Goal: Information Seeking & Learning: Learn about a topic

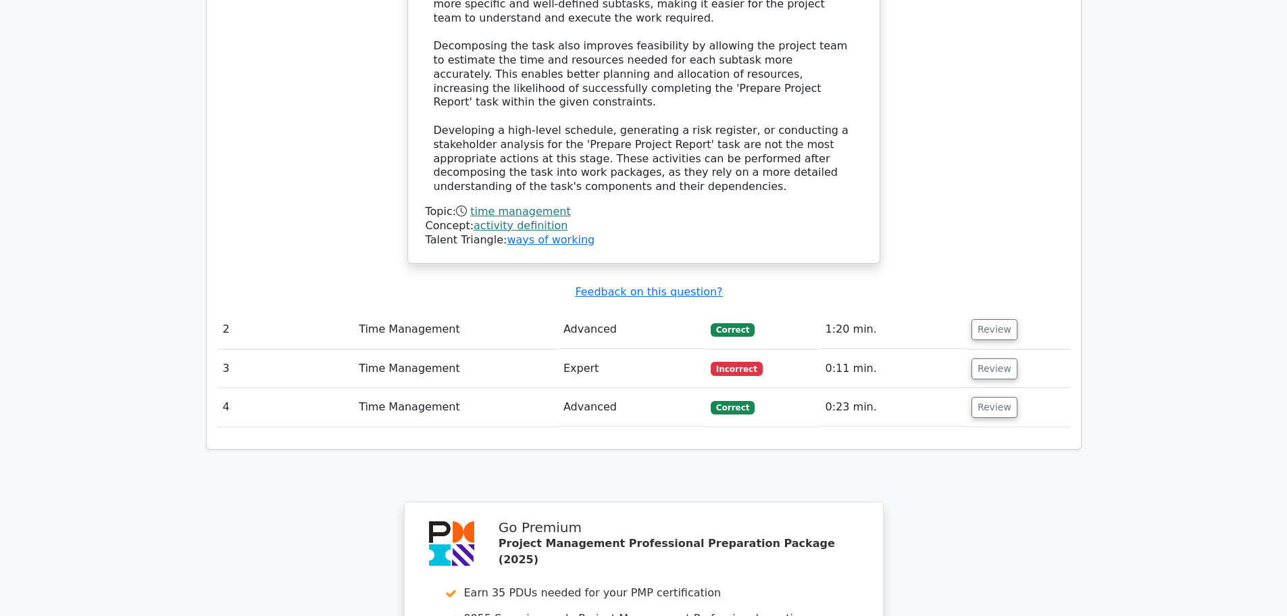
scroll to position [1554, 0]
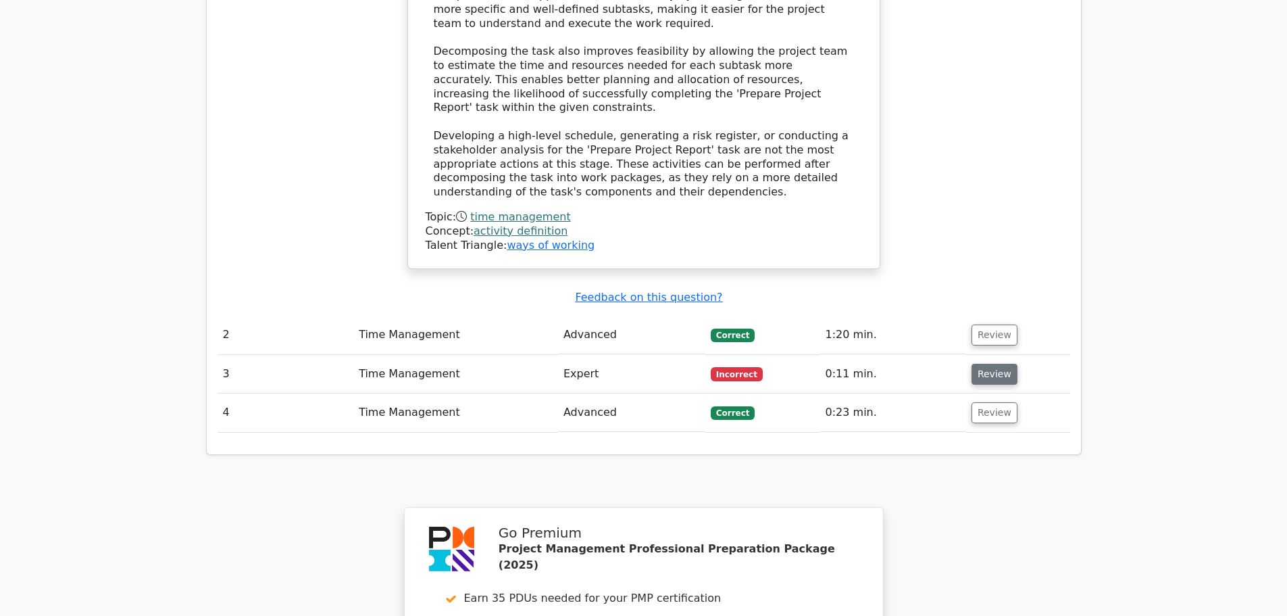
click at [987, 364] on button "Review" at bounding box center [995, 374] width 46 height 21
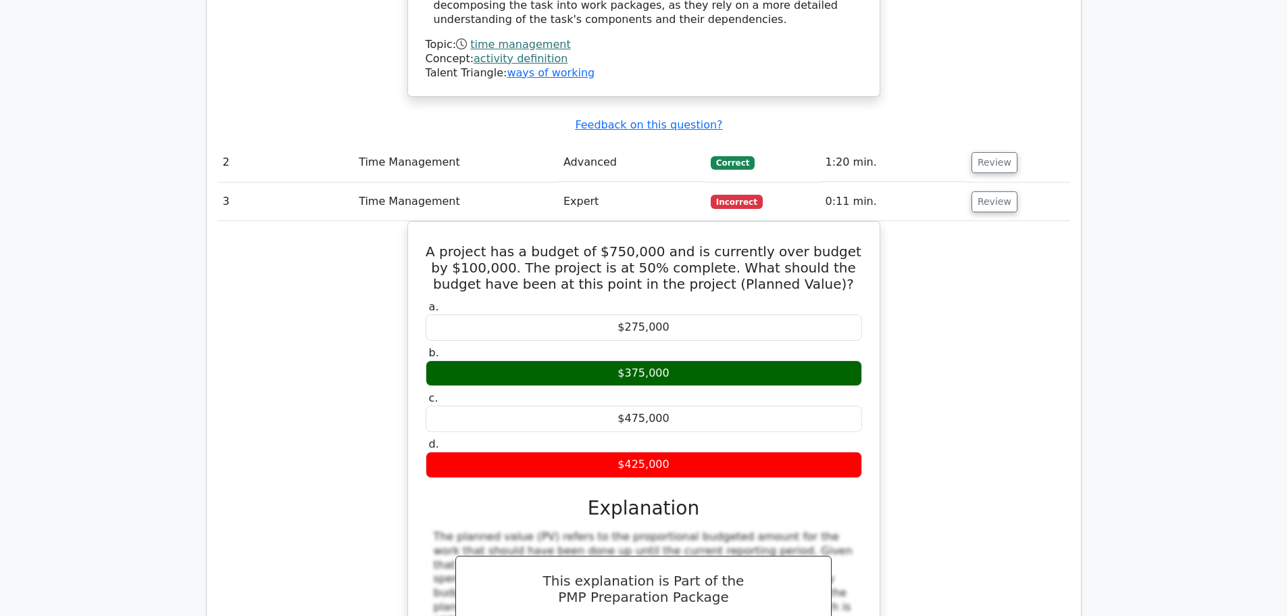
scroll to position [1757, 0]
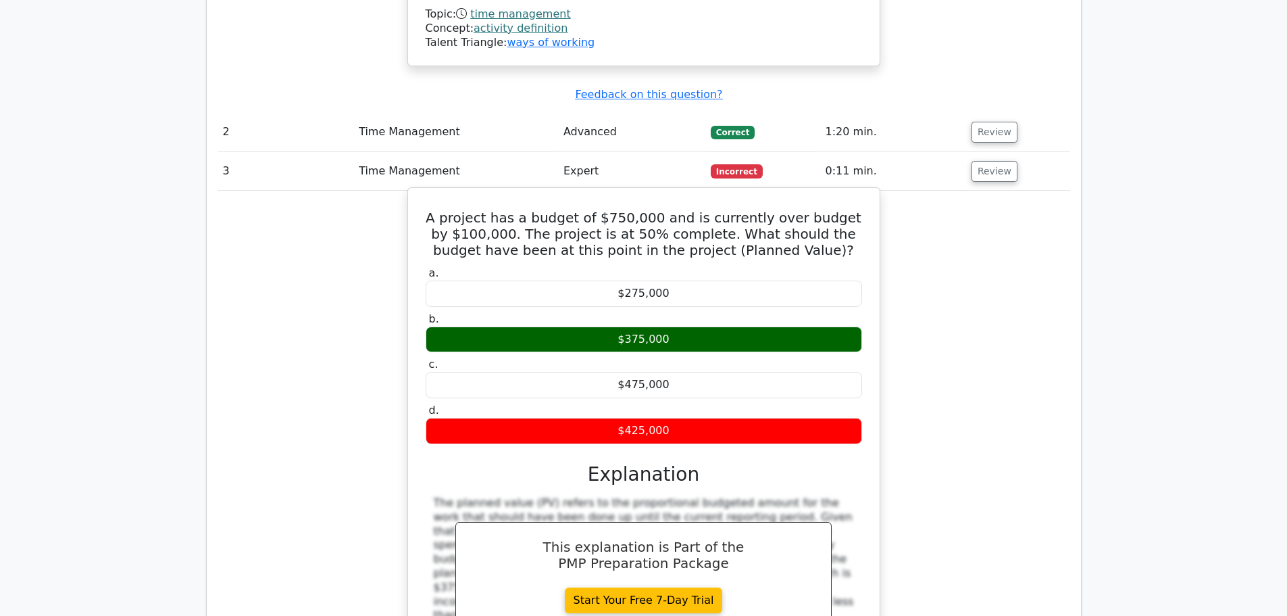
click at [849, 209] on h5 "A project has a budget of $750,000 and is currently over budget by $100,000. Th…" at bounding box center [643, 233] width 439 height 49
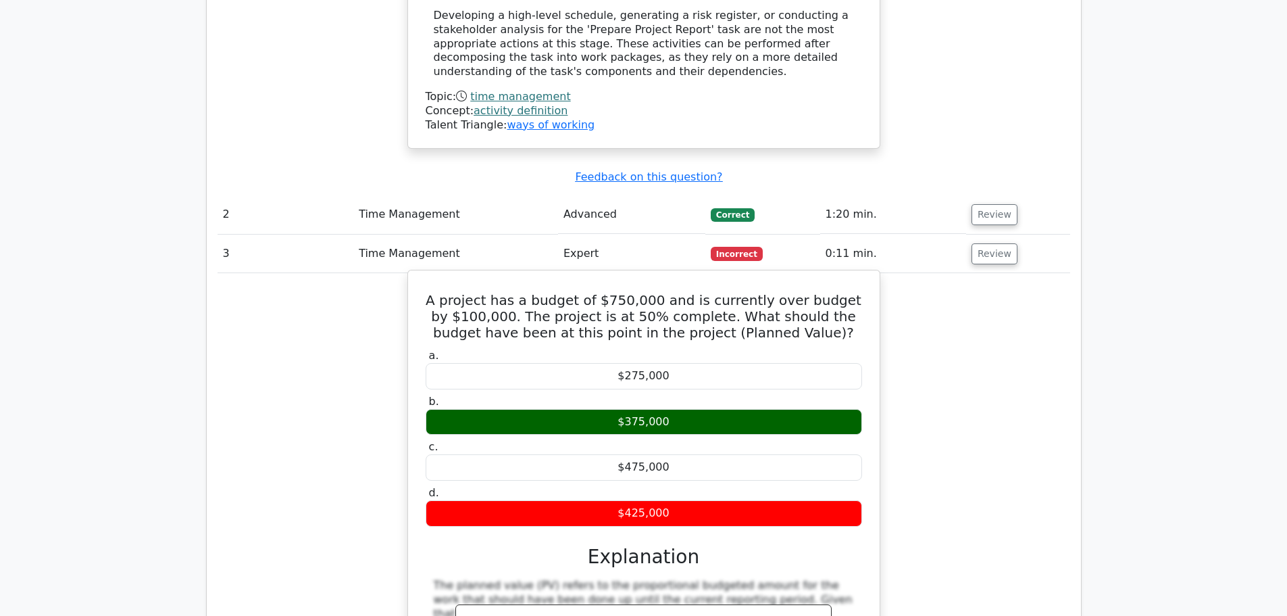
scroll to position [1554, 0]
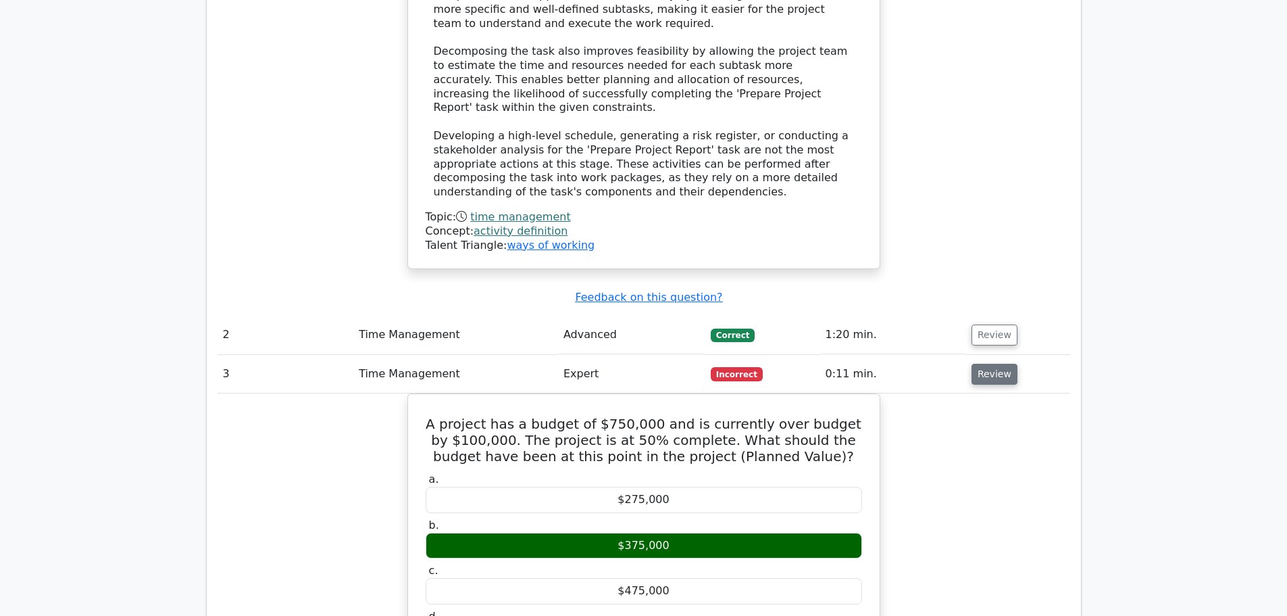
click at [984, 364] on button "Review" at bounding box center [995, 374] width 46 height 21
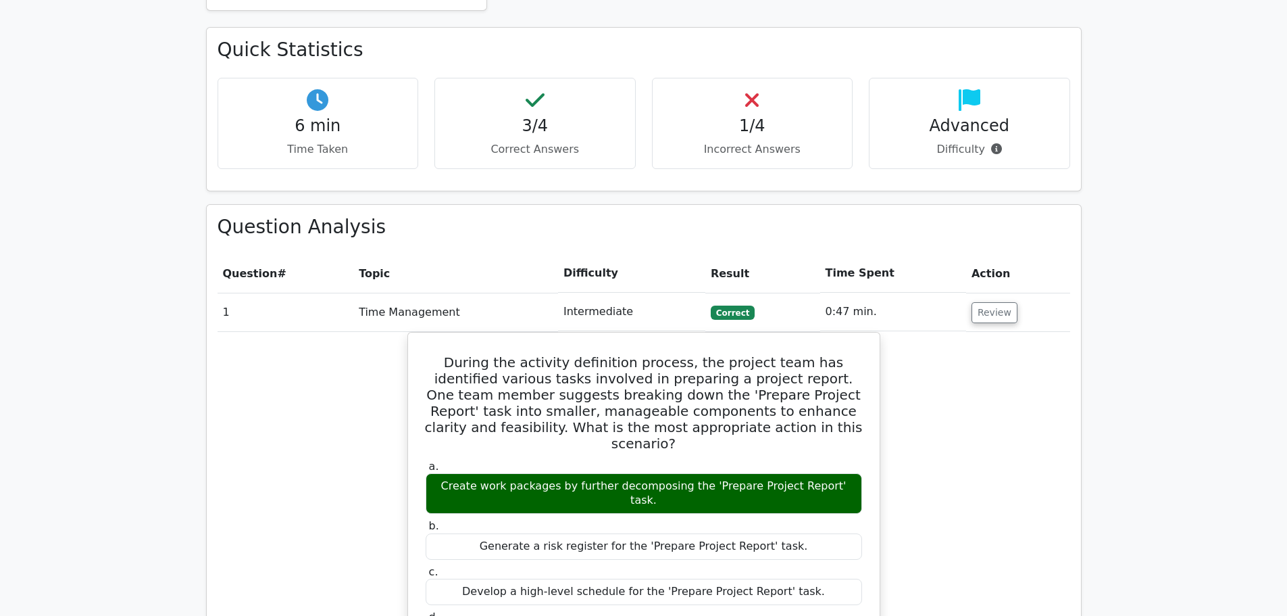
scroll to position [811, 0]
click at [989, 303] on button "Review" at bounding box center [995, 313] width 46 height 21
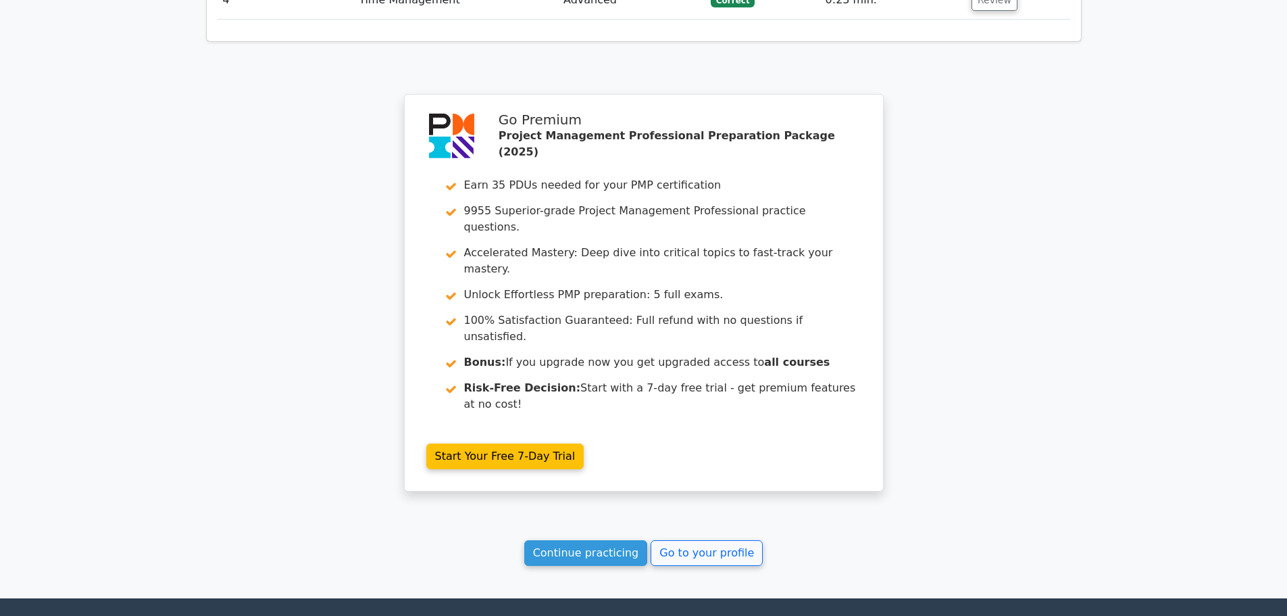
scroll to position [1253, 0]
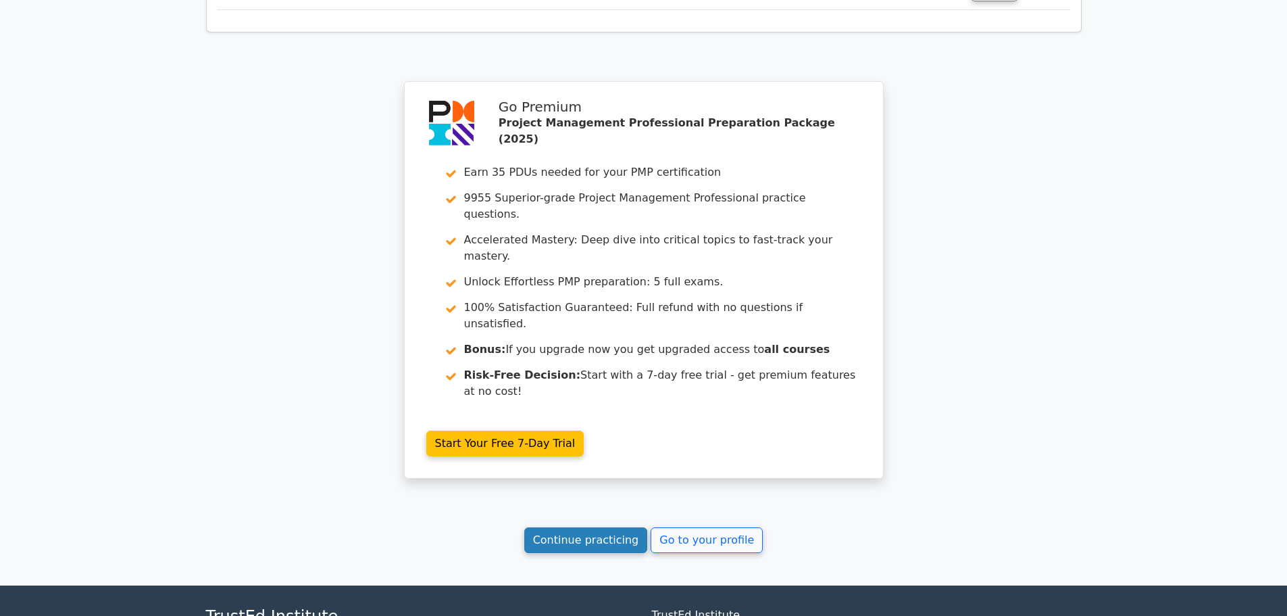
click at [593, 527] on link "Continue practicing" at bounding box center [586, 540] width 124 height 26
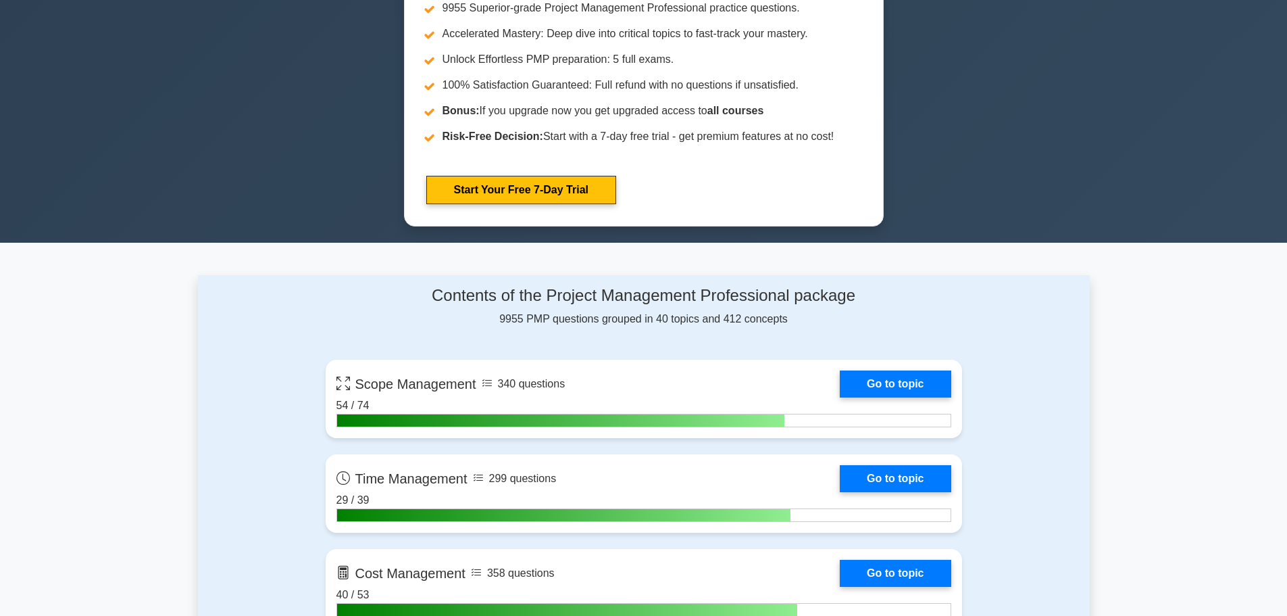
scroll to position [879, 0]
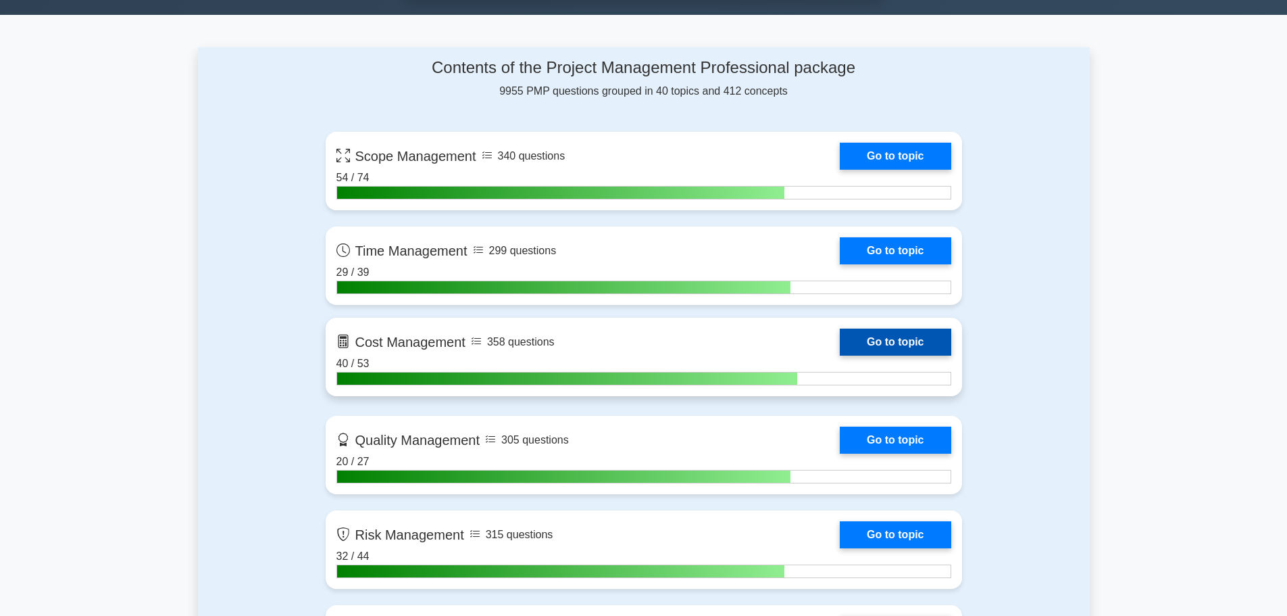
click at [895, 340] on link "Go to topic" at bounding box center [895, 341] width 111 height 27
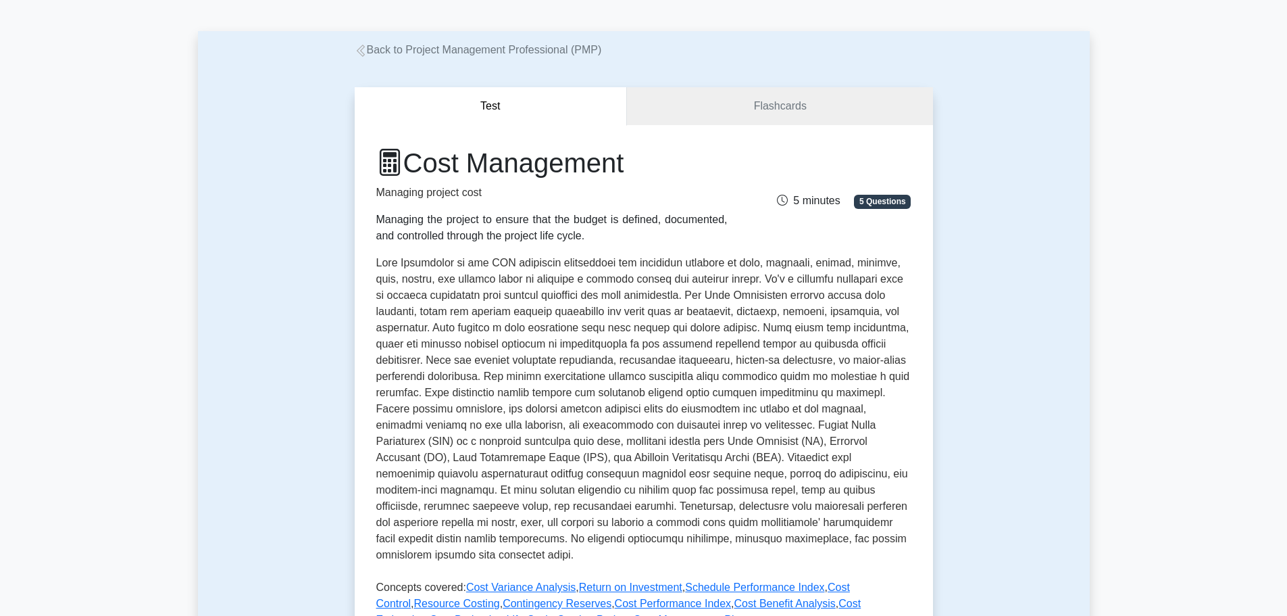
scroll to position [68, 0]
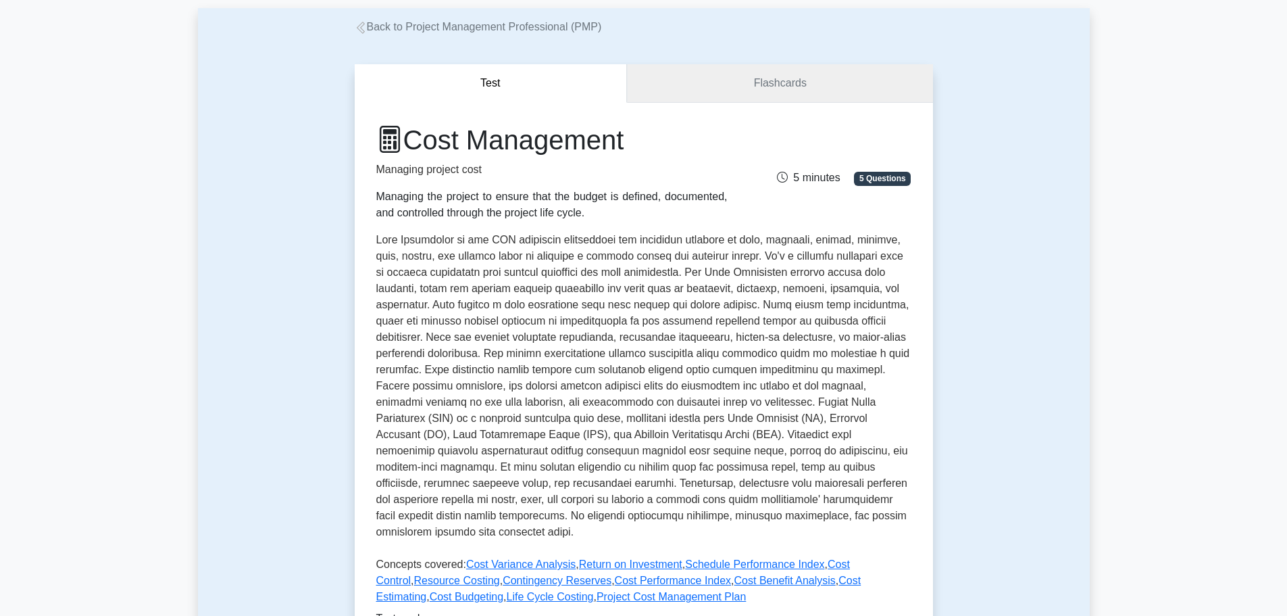
click at [856, 92] on link "Flashcards" at bounding box center [779, 83] width 305 height 39
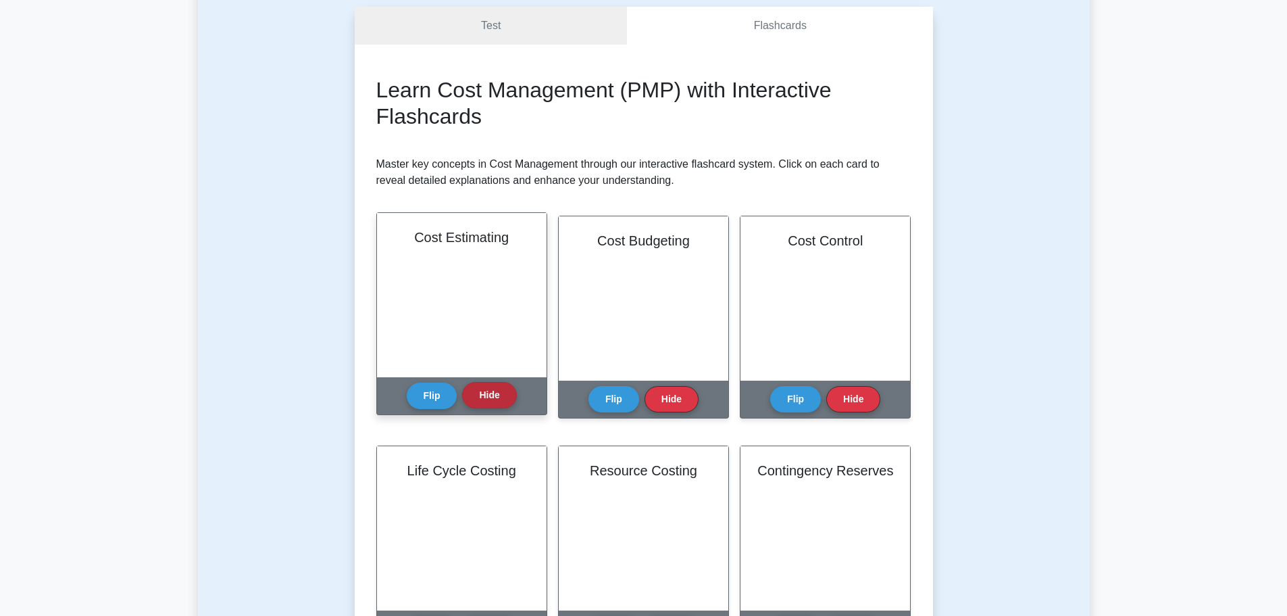
scroll to position [135, 0]
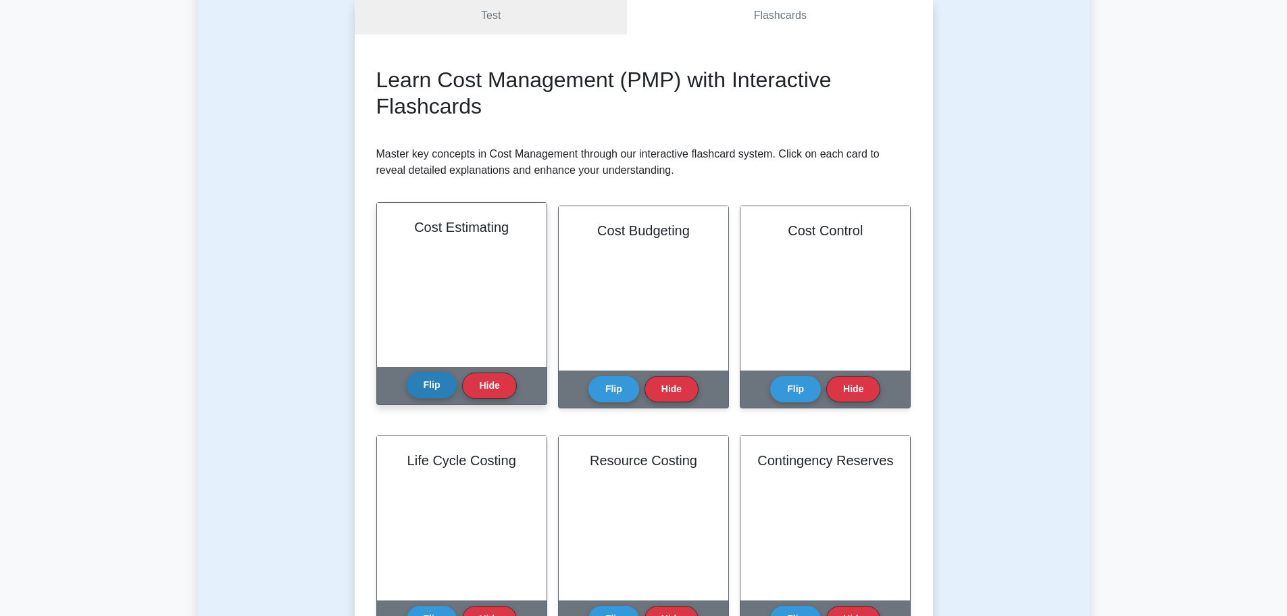
click at [436, 393] on button "Flip" at bounding box center [432, 385] width 51 height 26
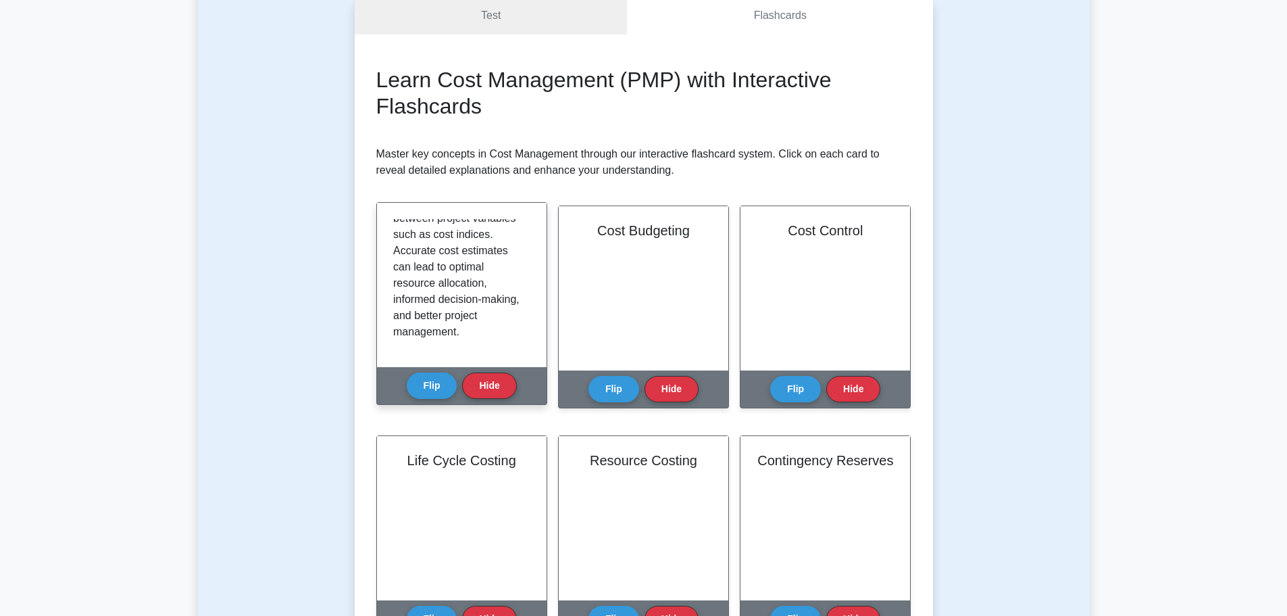
scroll to position [349, 0]
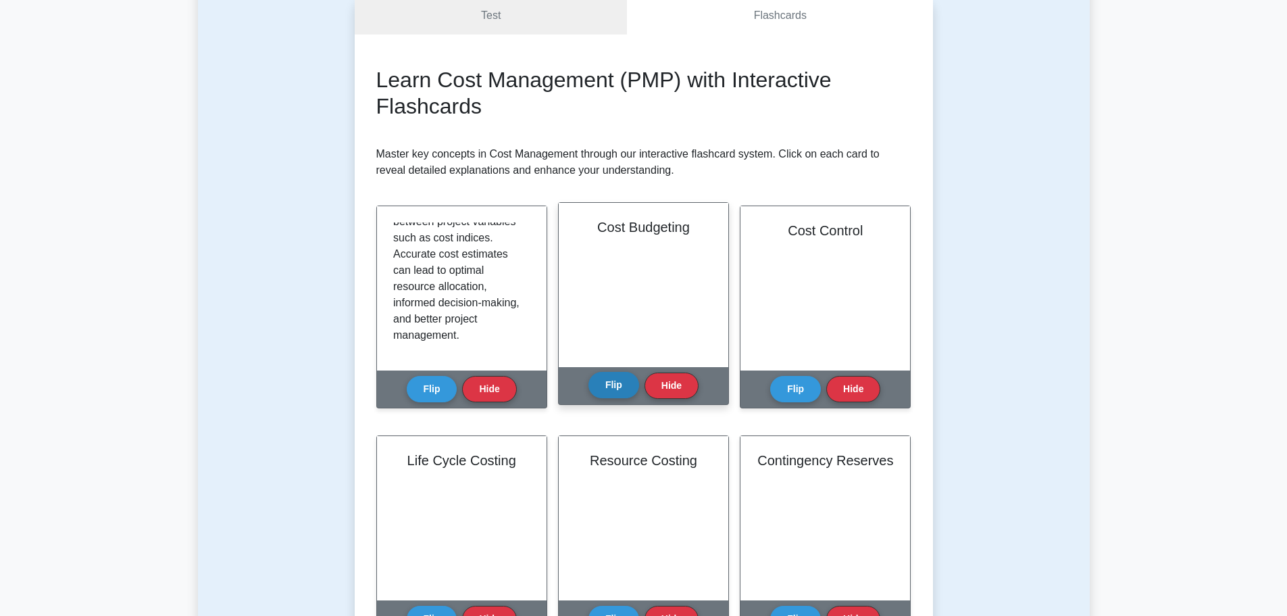
click at [622, 383] on button "Flip" at bounding box center [614, 385] width 51 height 26
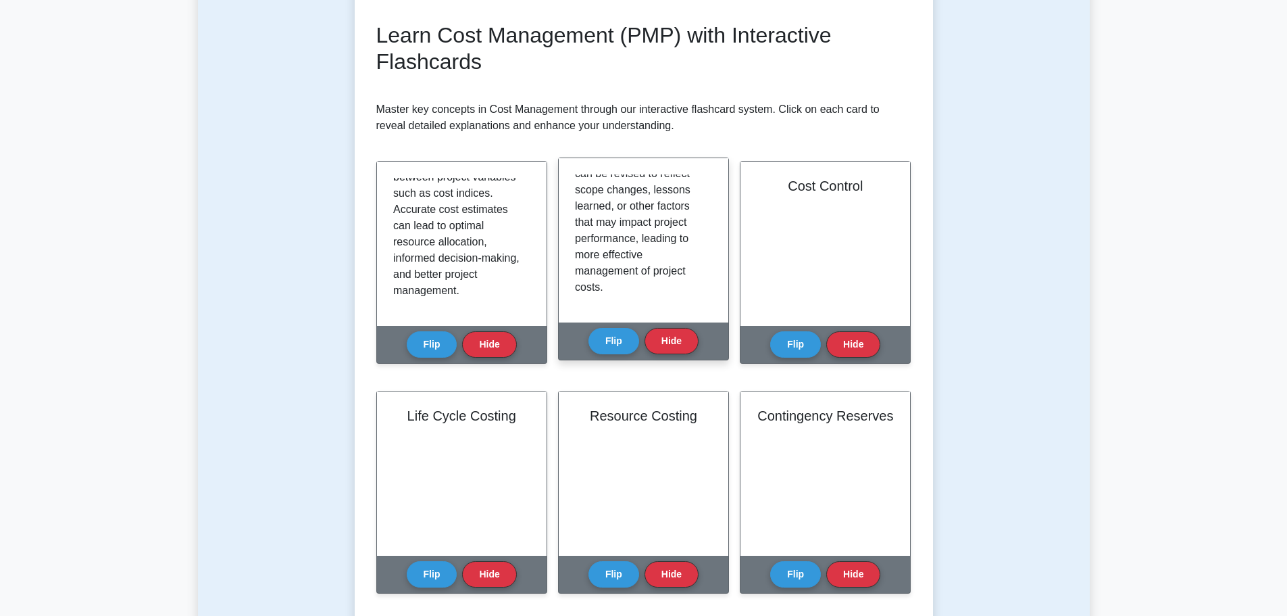
scroll to position [203, 0]
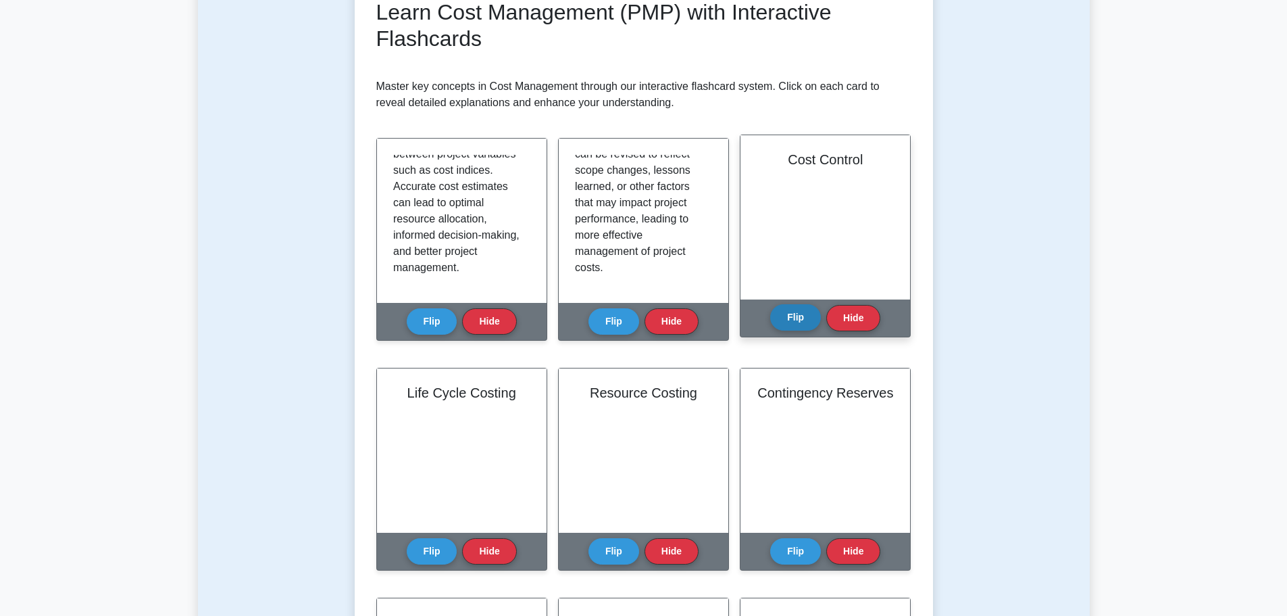
click at [797, 319] on button "Flip" at bounding box center [795, 317] width 51 height 26
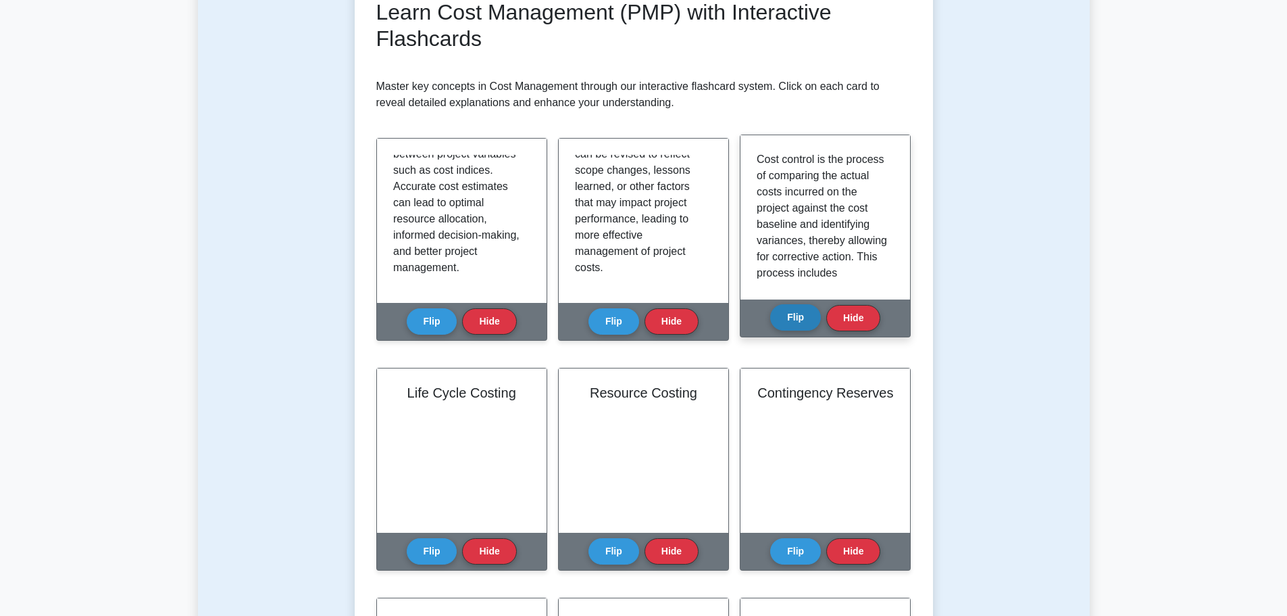
click at [797, 319] on button "Flip" at bounding box center [795, 317] width 51 height 26
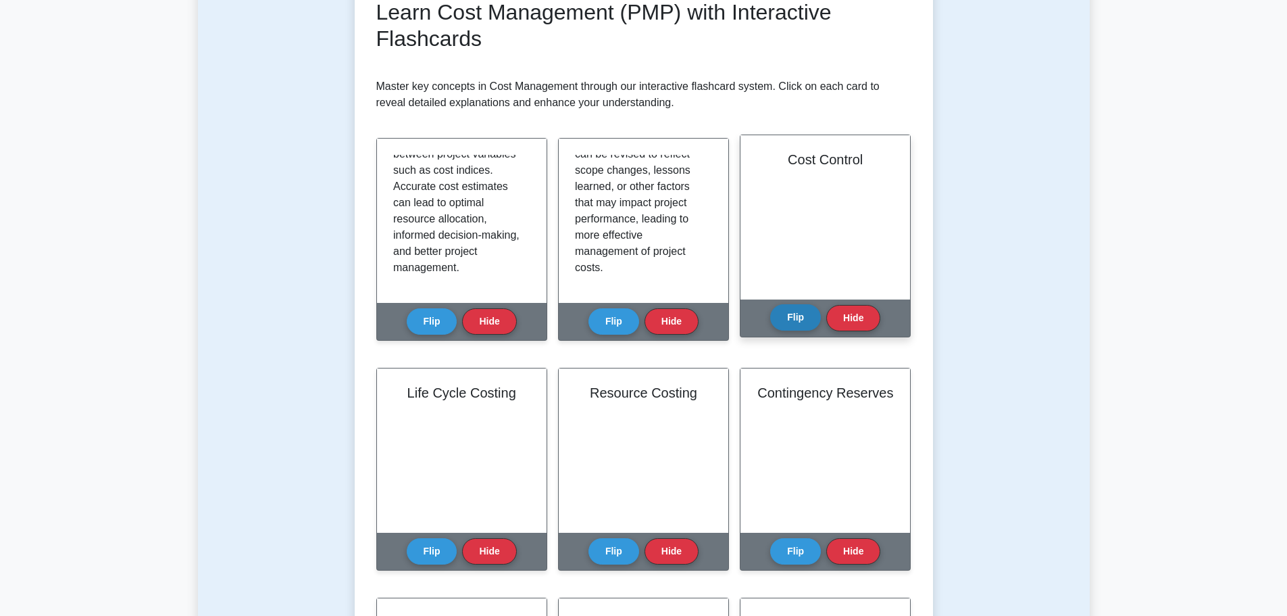
click at [797, 319] on button "Flip" at bounding box center [795, 317] width 51 height 26
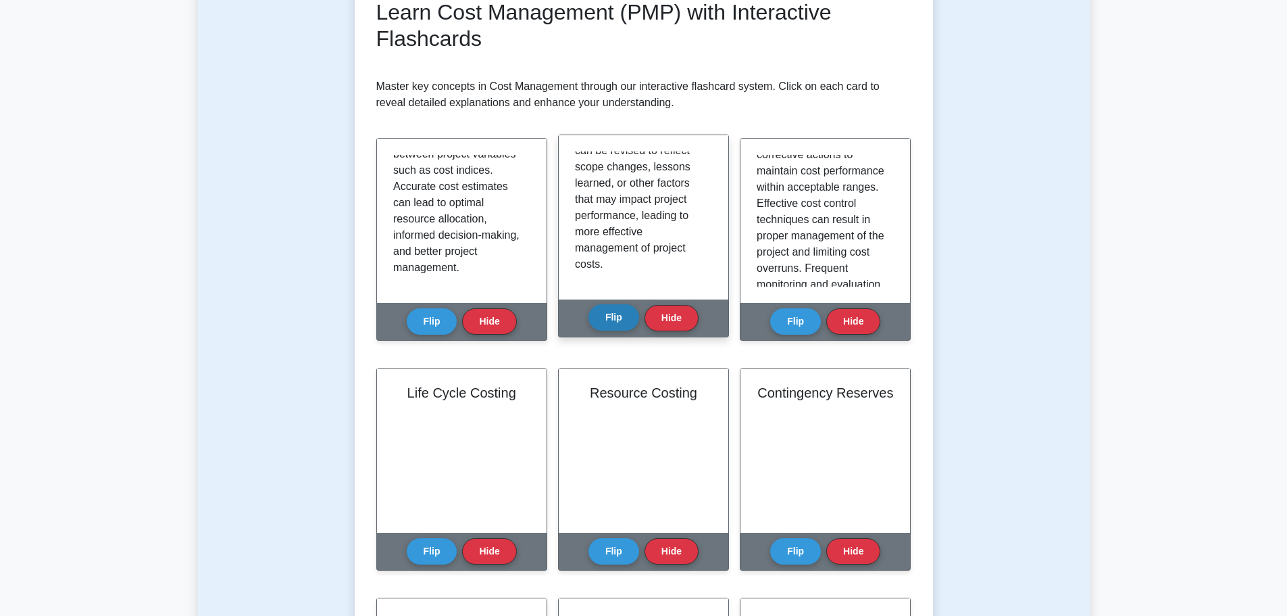
click at [629, 326] on button "Flip" at bounding box center [614, 317] width 51 height 26
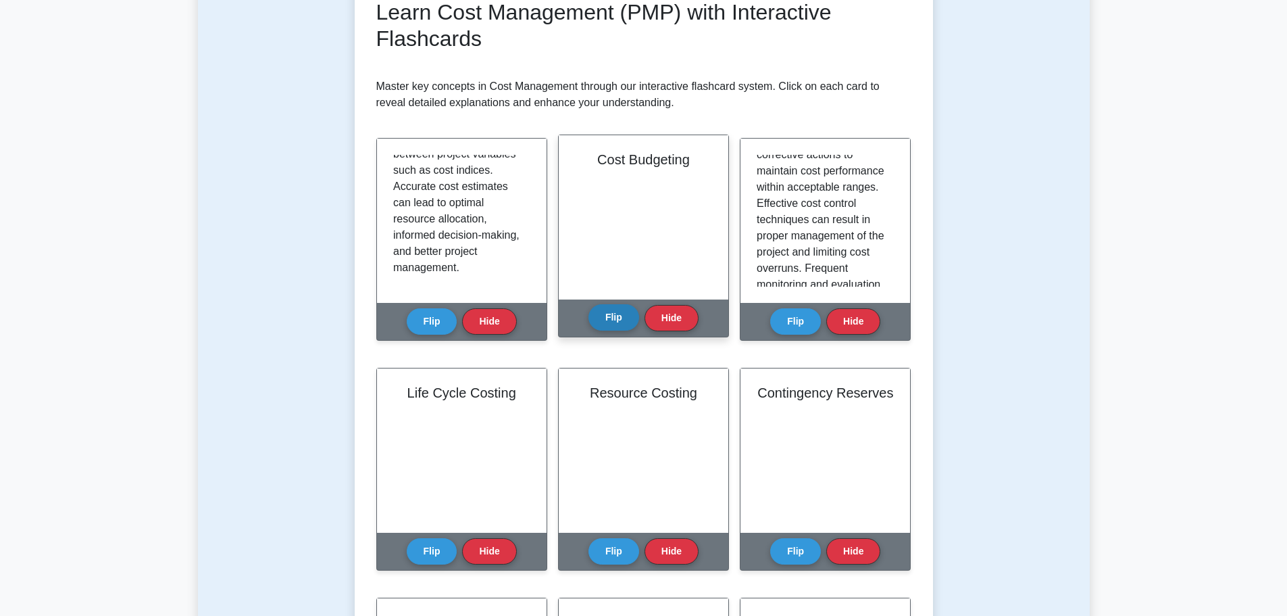
click at [628, 322] on button "Flip" at bounding box center [614, 317] width 51 height 26
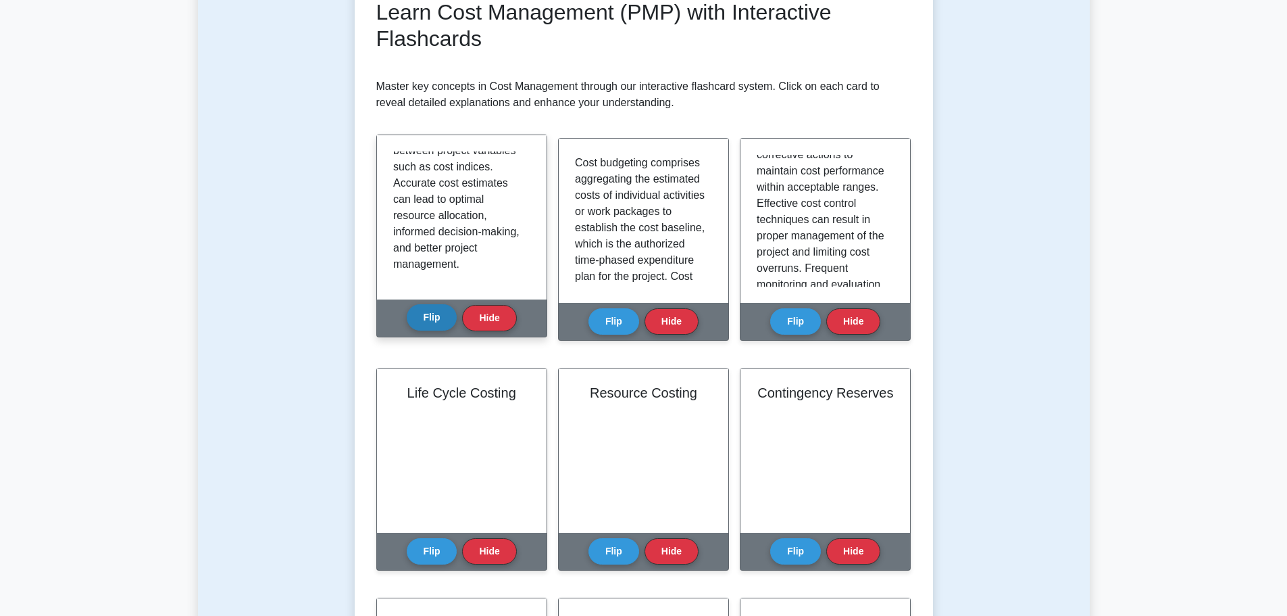
click at [420, 313] on button "Flip" at bounding box center [432, 317] width 51 height 26
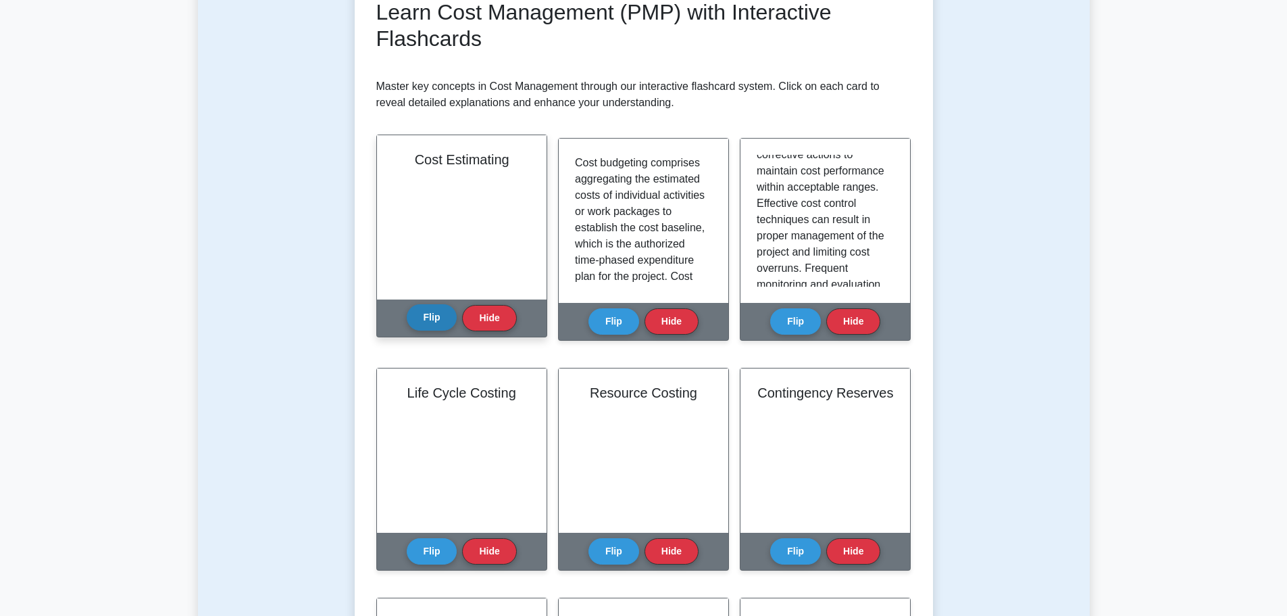
click at [430, 320] on button "Flip" at bounding box center [432, 317] width 51 height 26
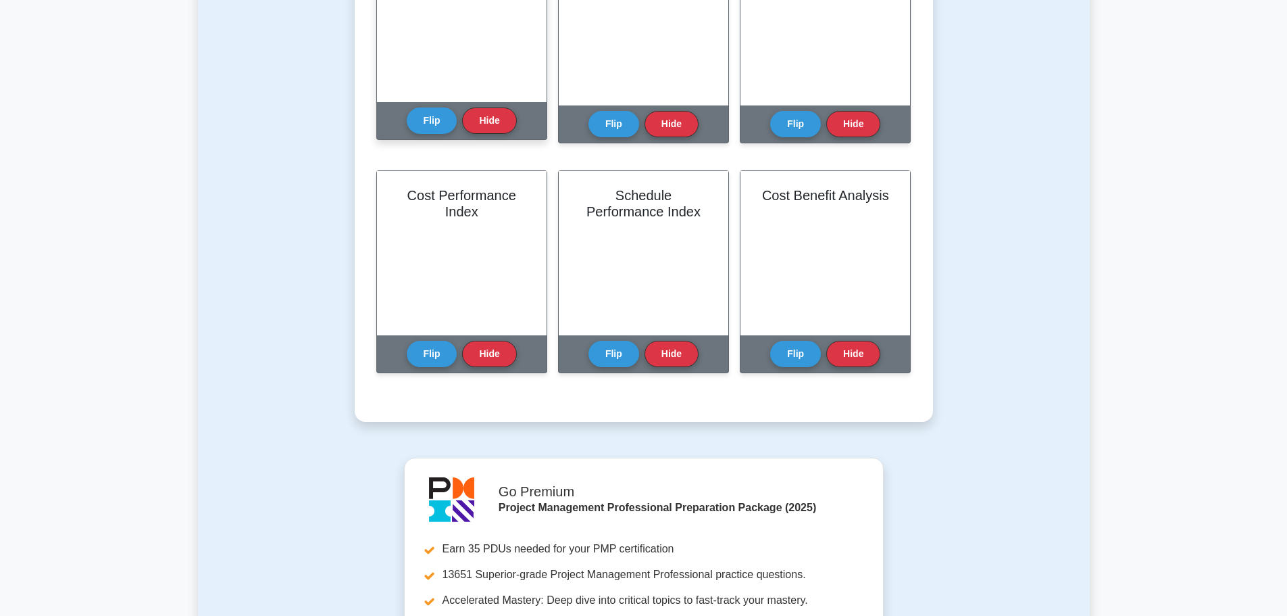
scroll to position [879, 0]
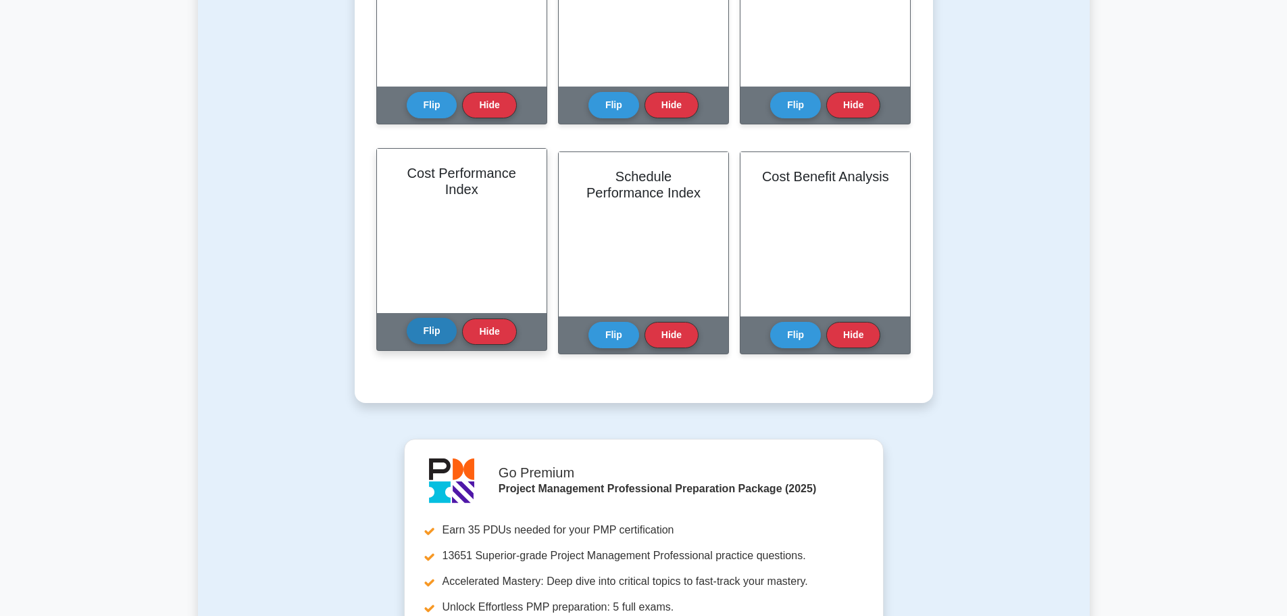
click at [441, 326] on button "Flip" at bounding box center [432, 331] width 51 height 26
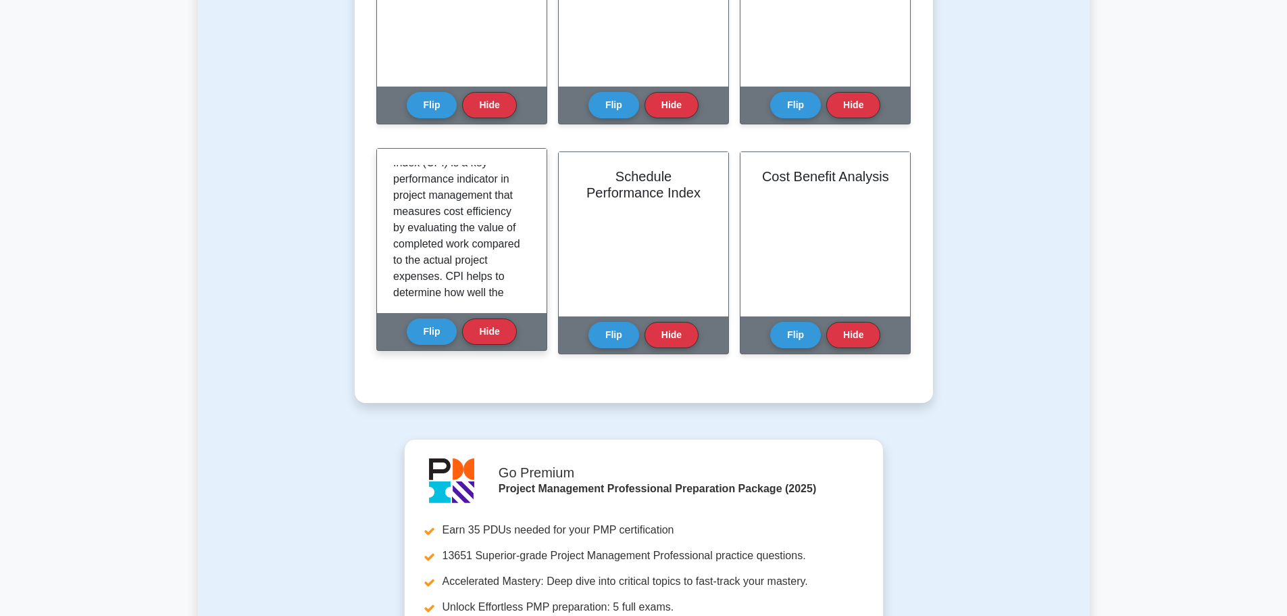
scroll to position [0, 0]
click at [526, 184] on div "The Cost Performance Index (CPI) is a key performance indicator in project mana…" at bounding box center [461, 231] width 137 height 132
click at [505, 271] on p "The Cost Performance Index (CPI) is a key performance indicator in project mana…" at bounding box center [459, 367] width 132 height 405
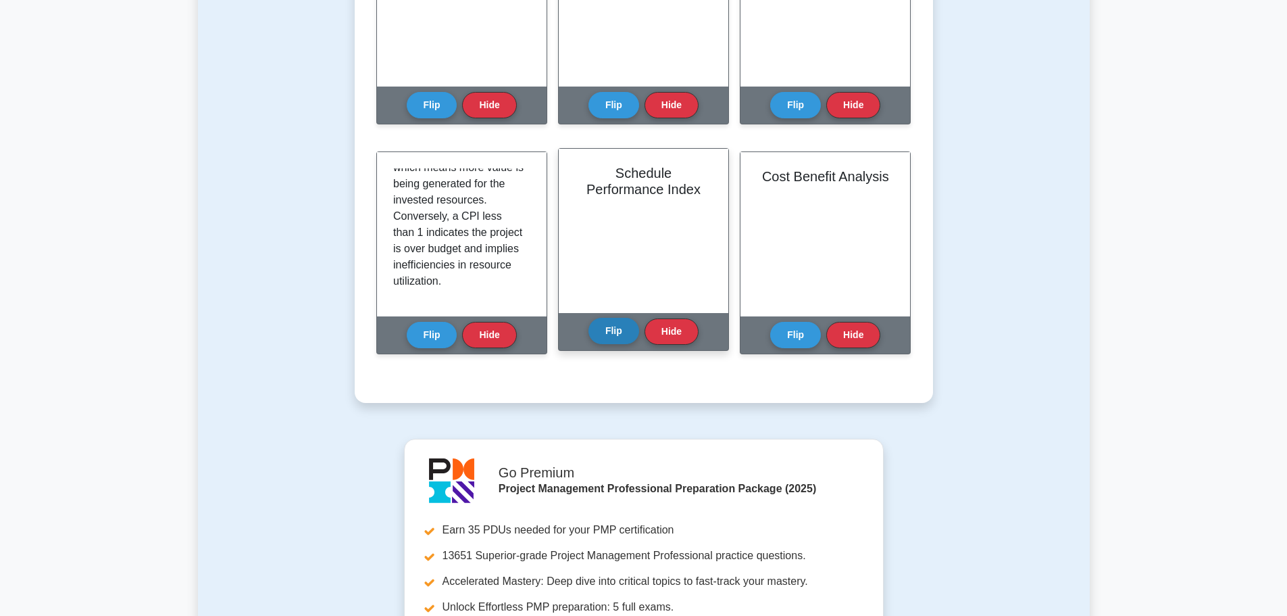
click at [622, 330] on button "Flip" at bounding box center [614, 331] width 51 height 26
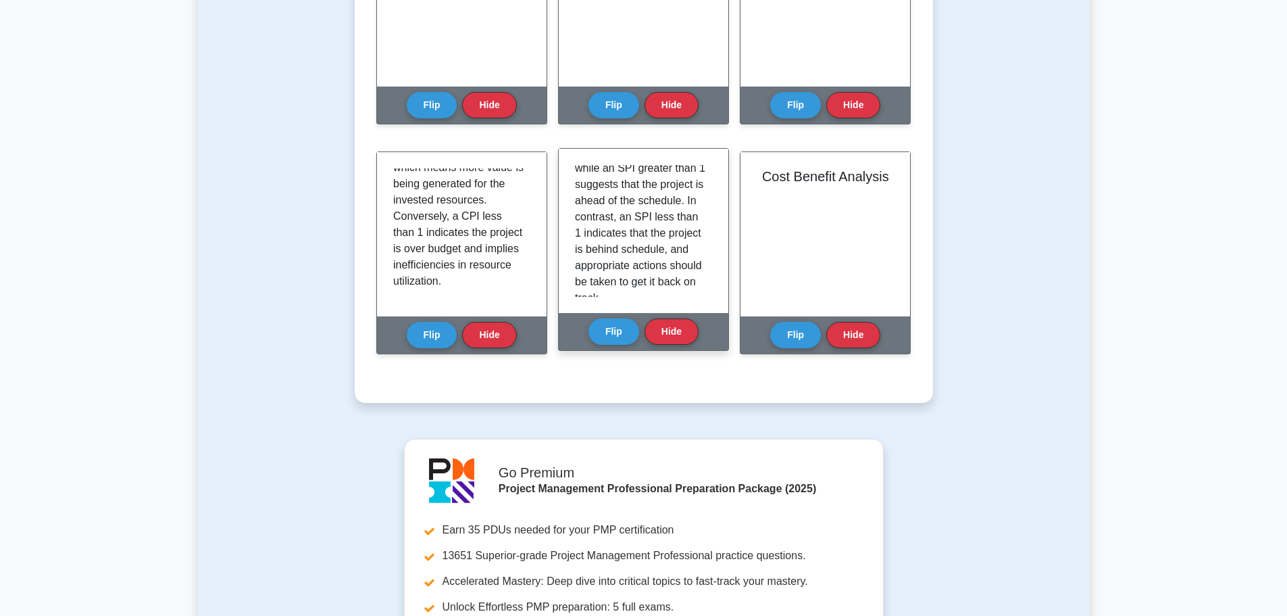
scroll to position [333, 0]
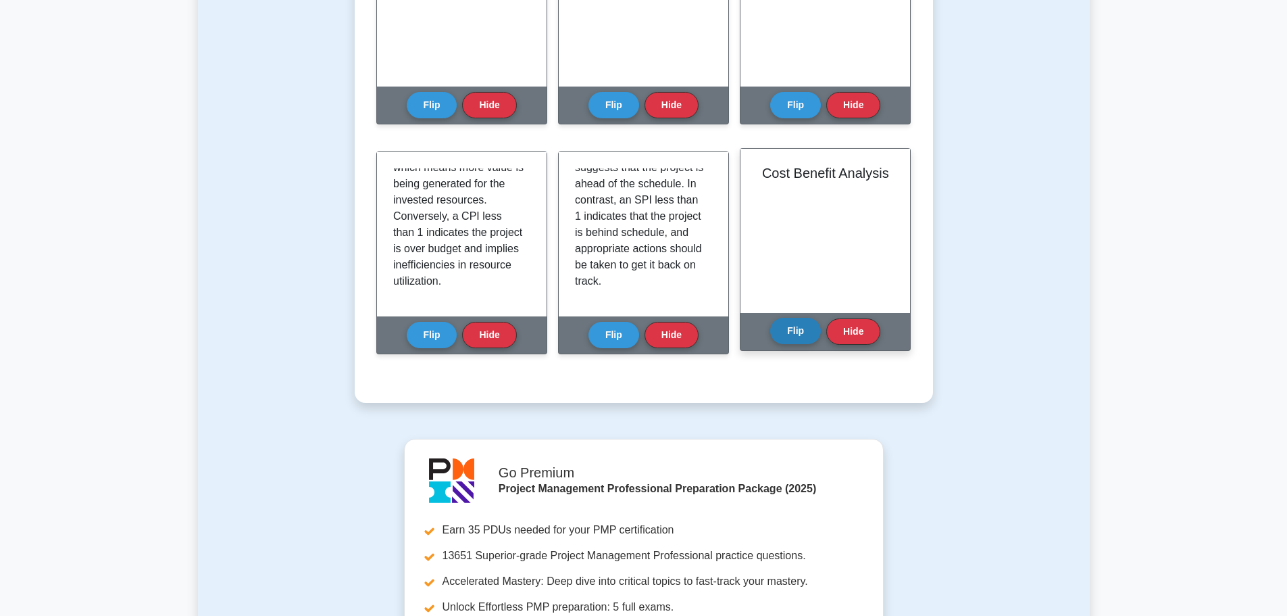
click at [796, 331] on button "Flip" at bounding box center [795, 331] width 51 height 26
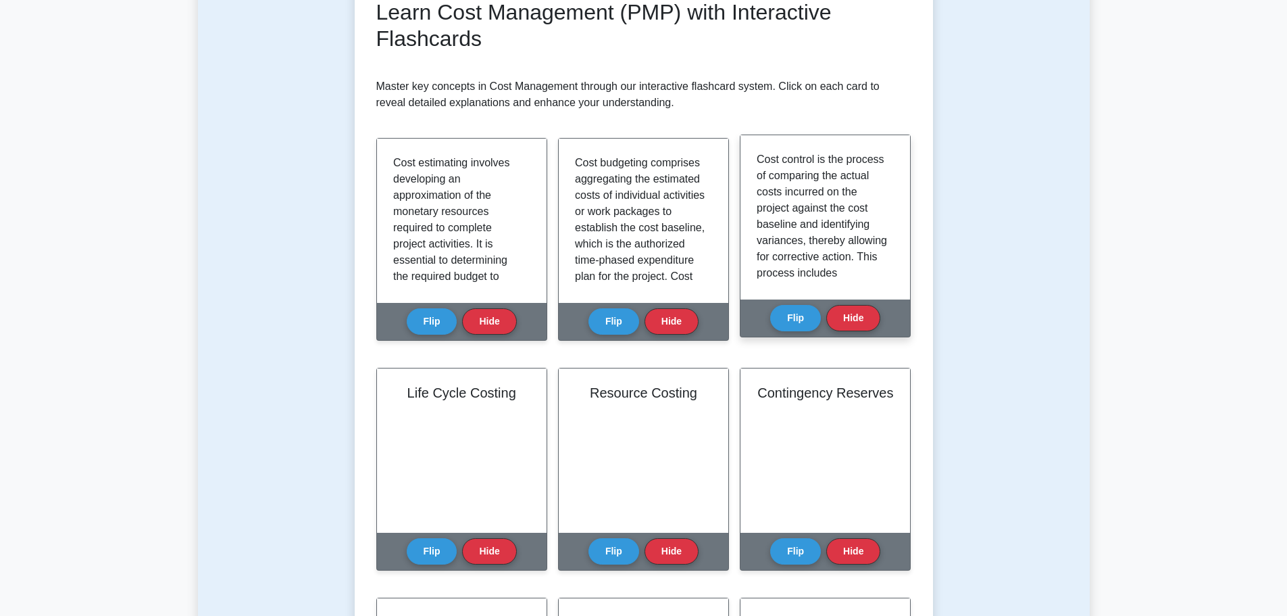
scroll to position [0, 0]
